Goal: Information Seeking & Learning: Learn about a topic

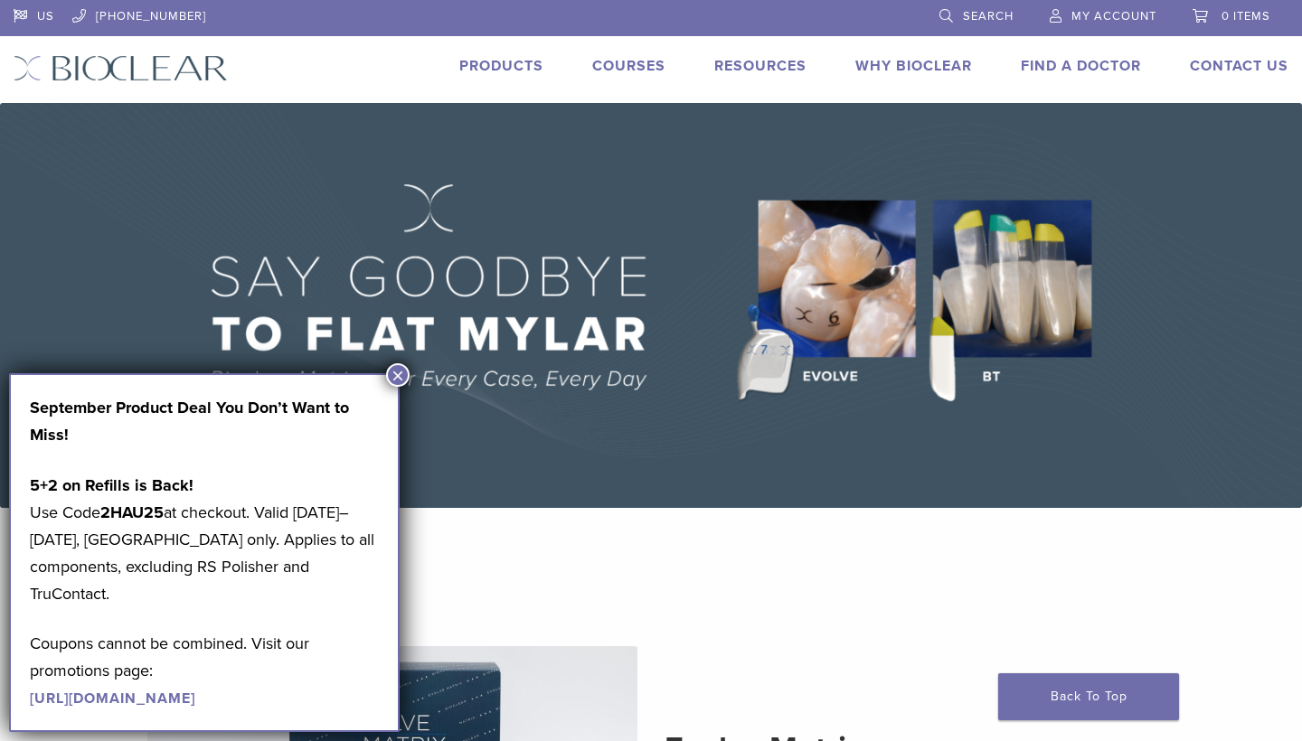
click at [541, 402] on img at bounding box center [651, 305] width 1302 height 405
click at [405, 379] on button "×" at bounding box center [398, 375] width 24 height 24
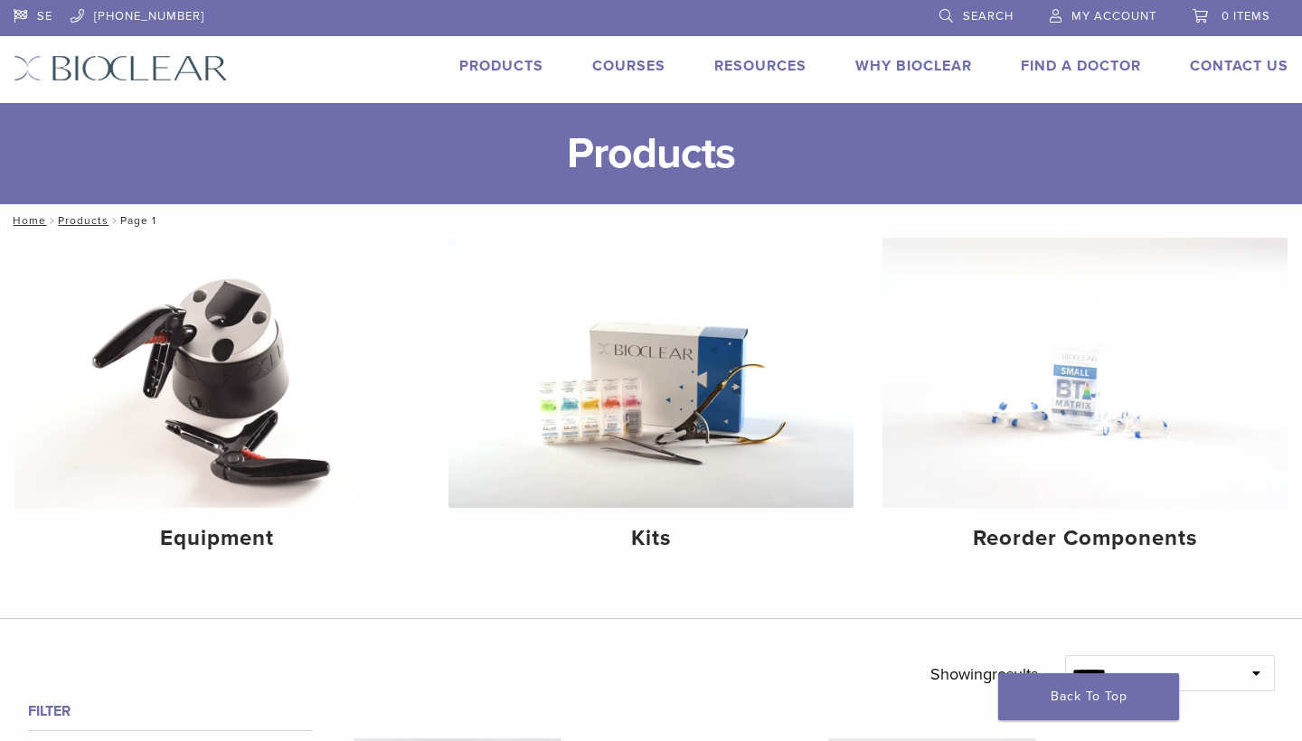
click at [481, 74] on link "Products" at bounding box center [501, 66] width 84 height 18
click at [175, 75] on img at bounding box center [121, 68] width 214 height 26
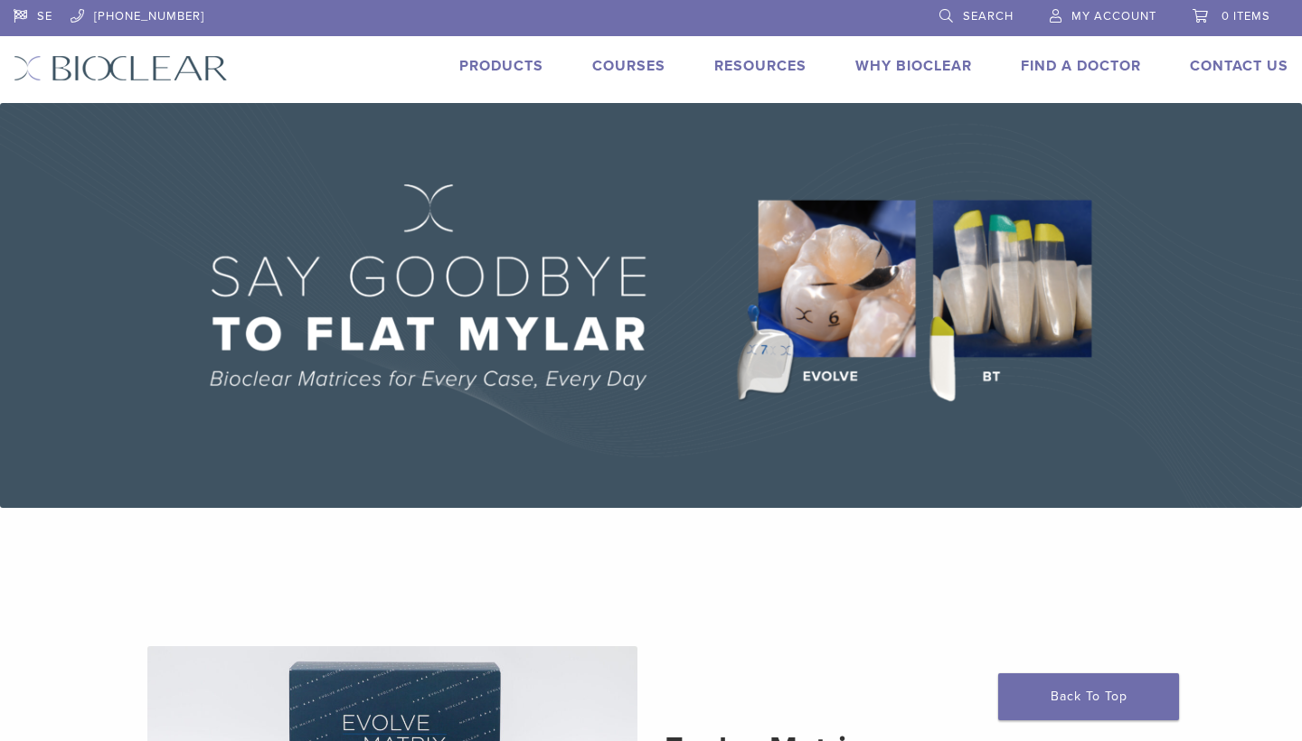
click at [898, 58] on link "Why Bioclear" at bounding box center [913, 66] width 117 height 18
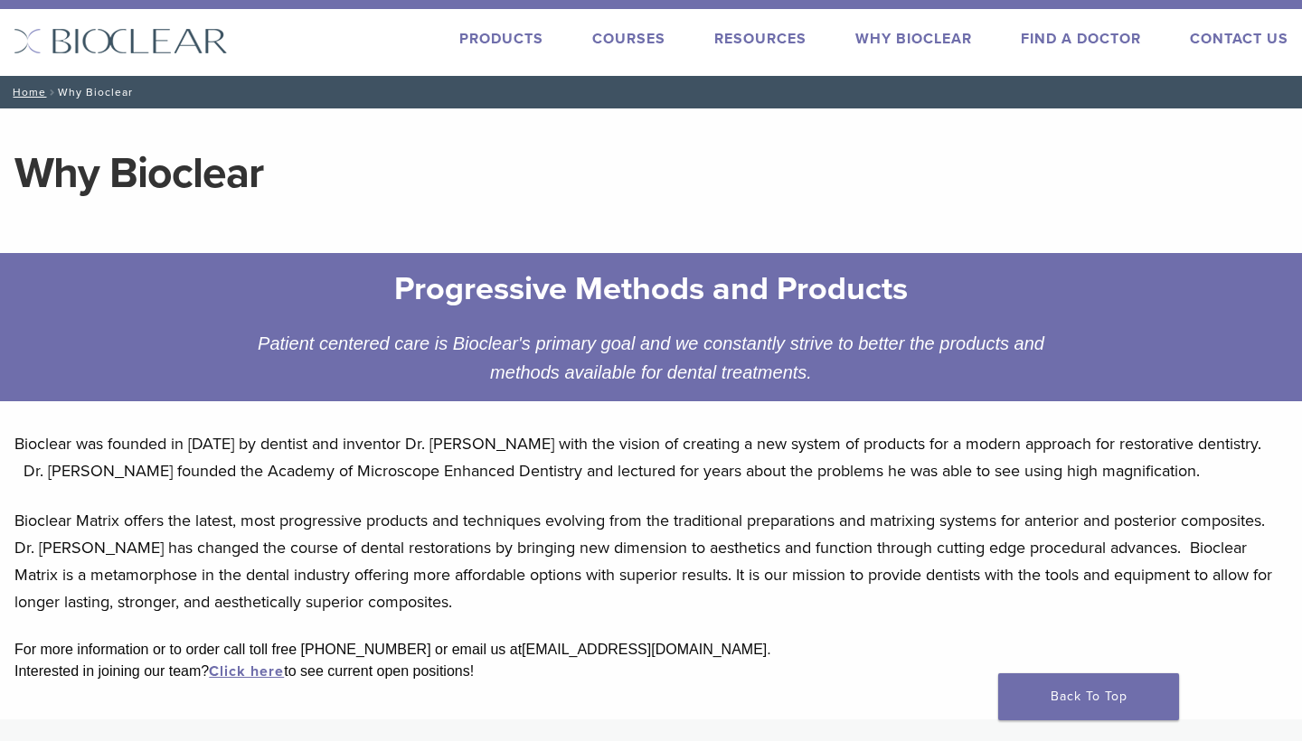
scroll to position [27, 14]
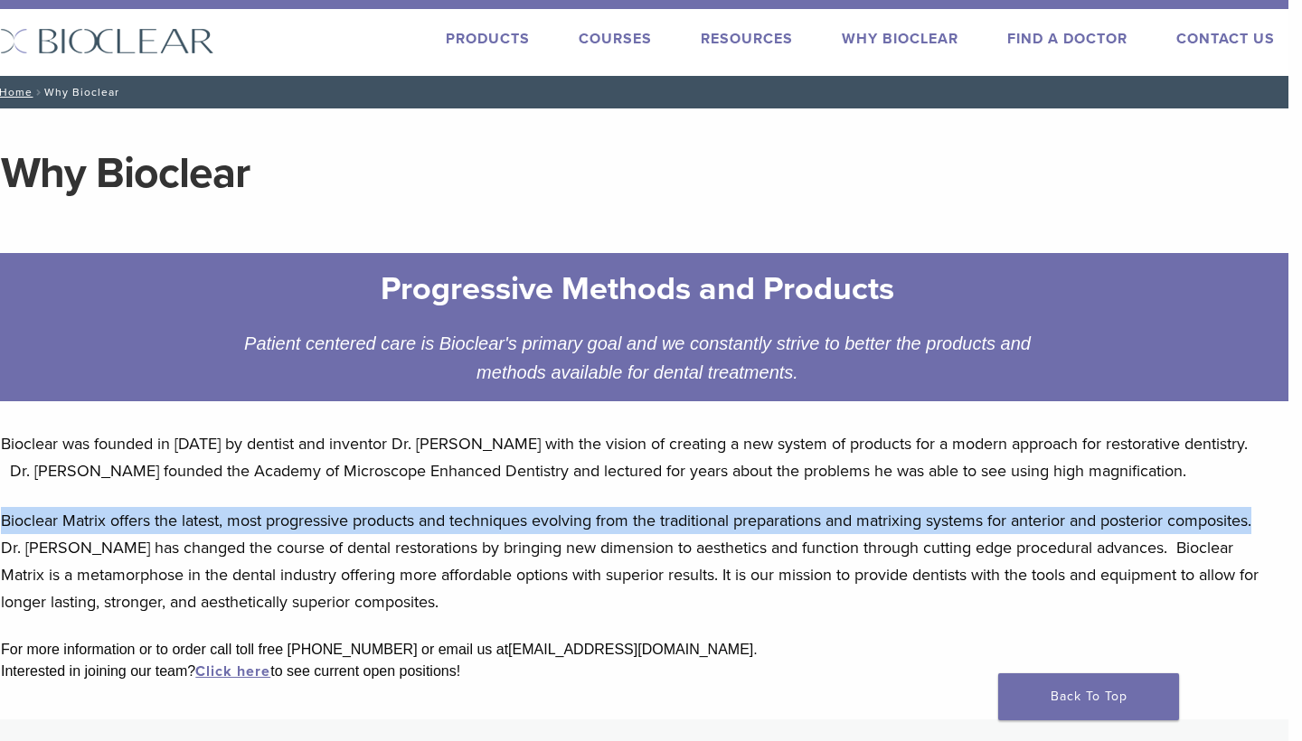
drag, startPoint x: 16, startPoint y: 520, endPoint x: 1269, endPoint y: 517, distance: 1253.2
click at [1269, 517] on p "Bioclear Matrix offers the latest, most progressive products and techniques evo…" at bounding box center [637, 561] width 1273 height 108
copy p "Bioclear Matrix offers the latest, most progressive products and techniques evo…"
